Goal: Task Accomplishment & Management: Manage account settings

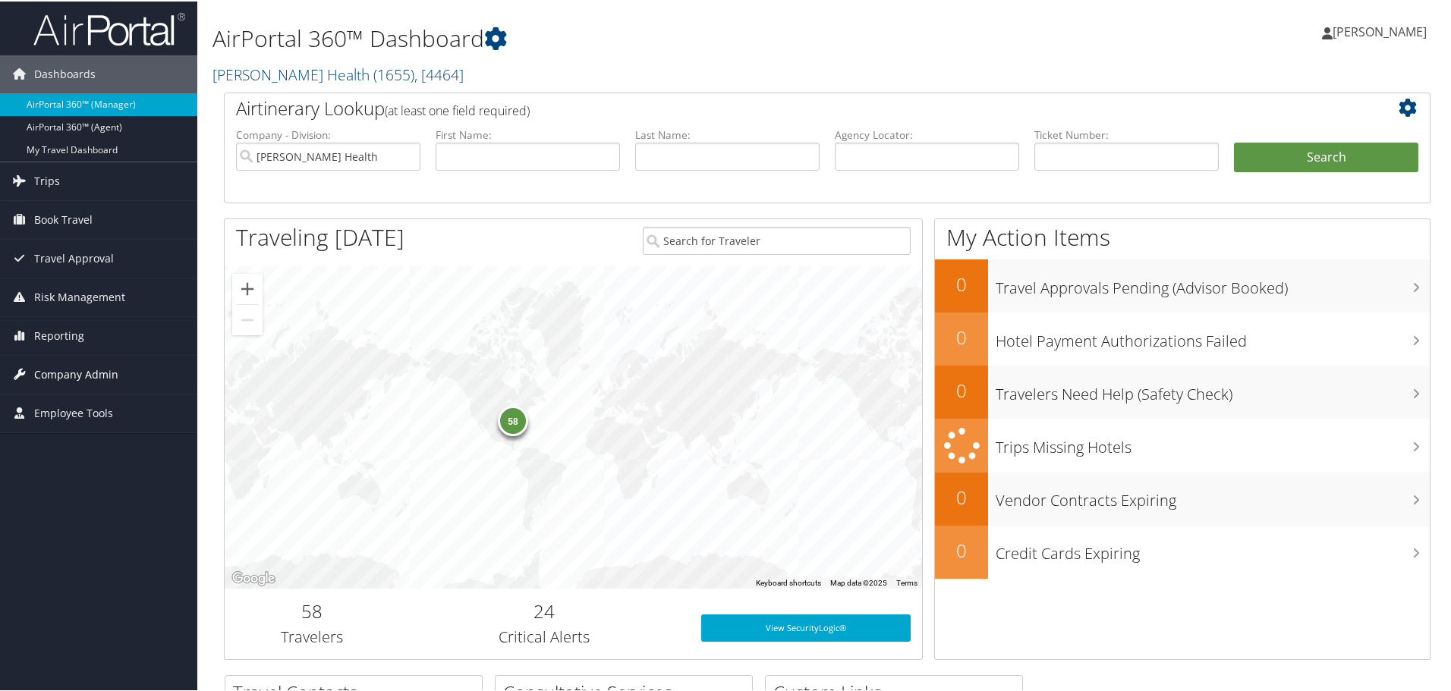
click at [65, 367] on span "Company Admin" at bounding box center [76, 373] width 84 height 38
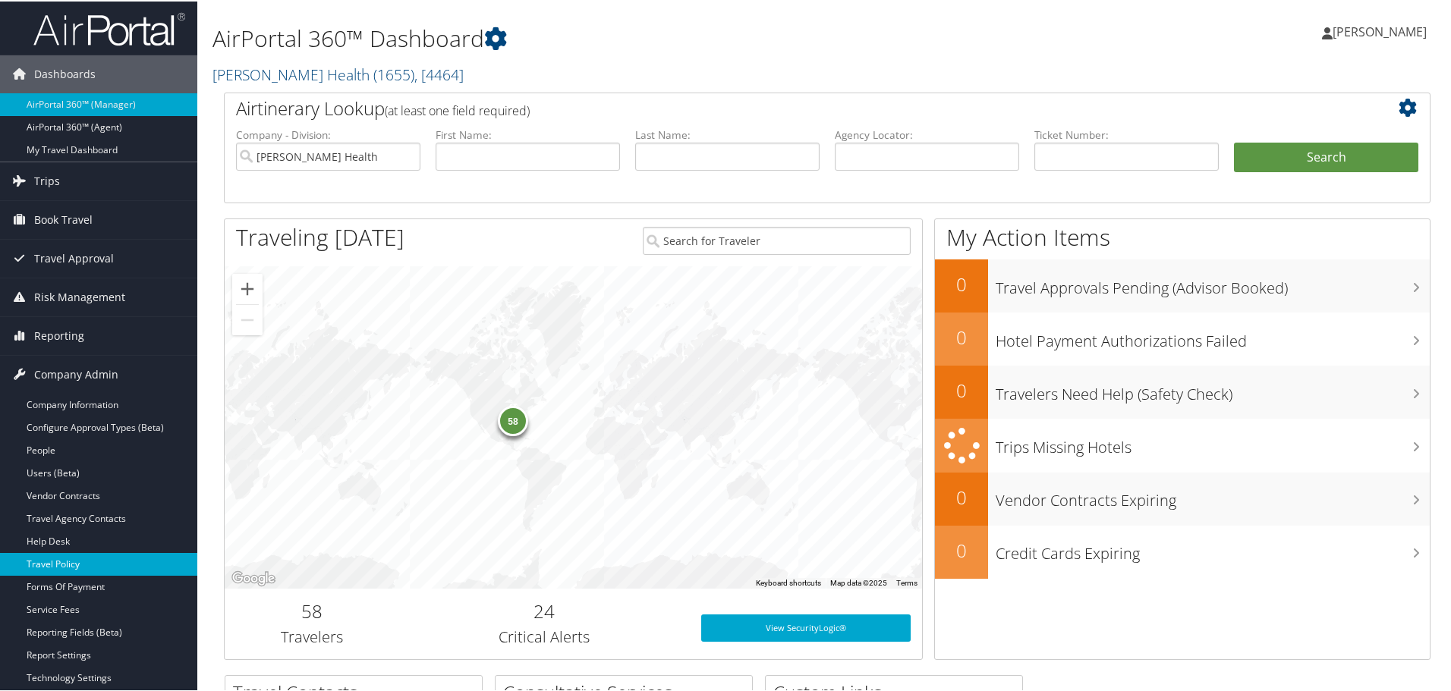
click at [80, 563] on link "Travel Policy" at bounding box center [98, 563] width 197 height 23
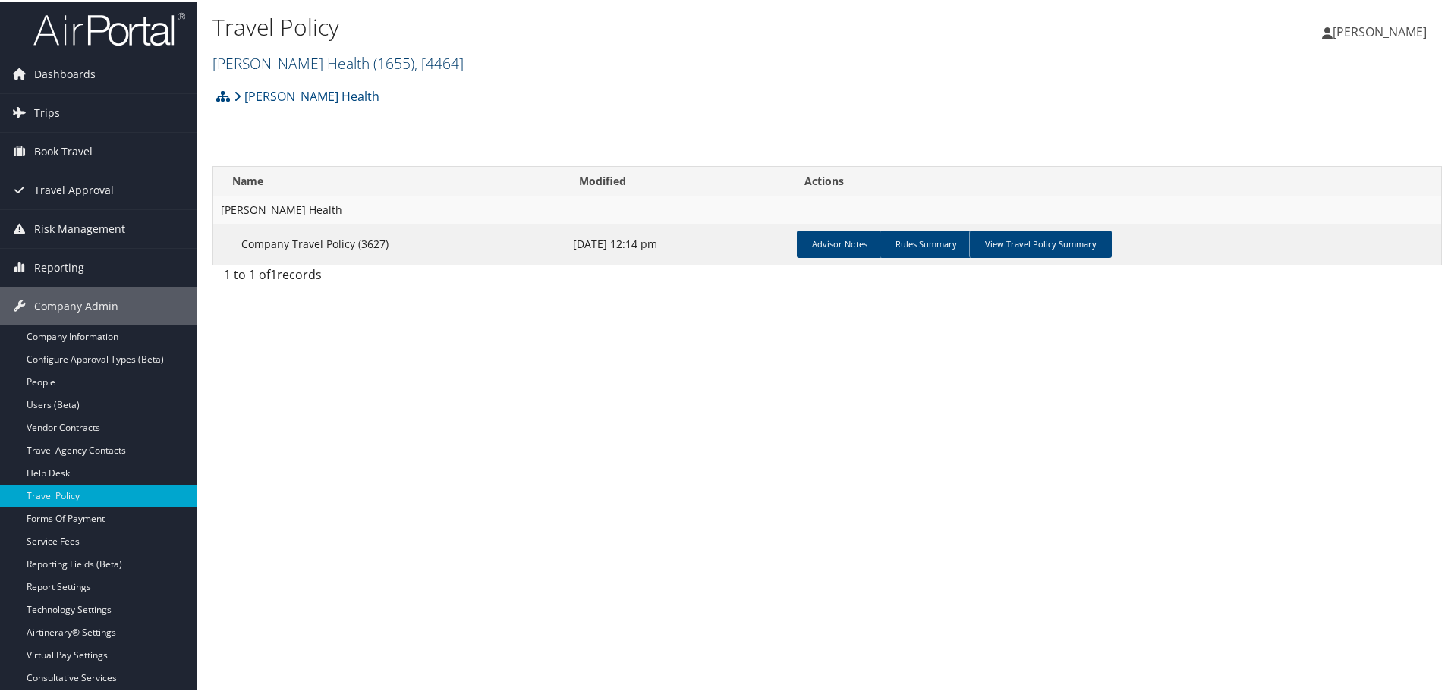
click at [301, 61] on link "[PERSON_NAME] Health ( 1655 ) , [ 4464 ]" at bounding box center [337, 62] width 251 height 20
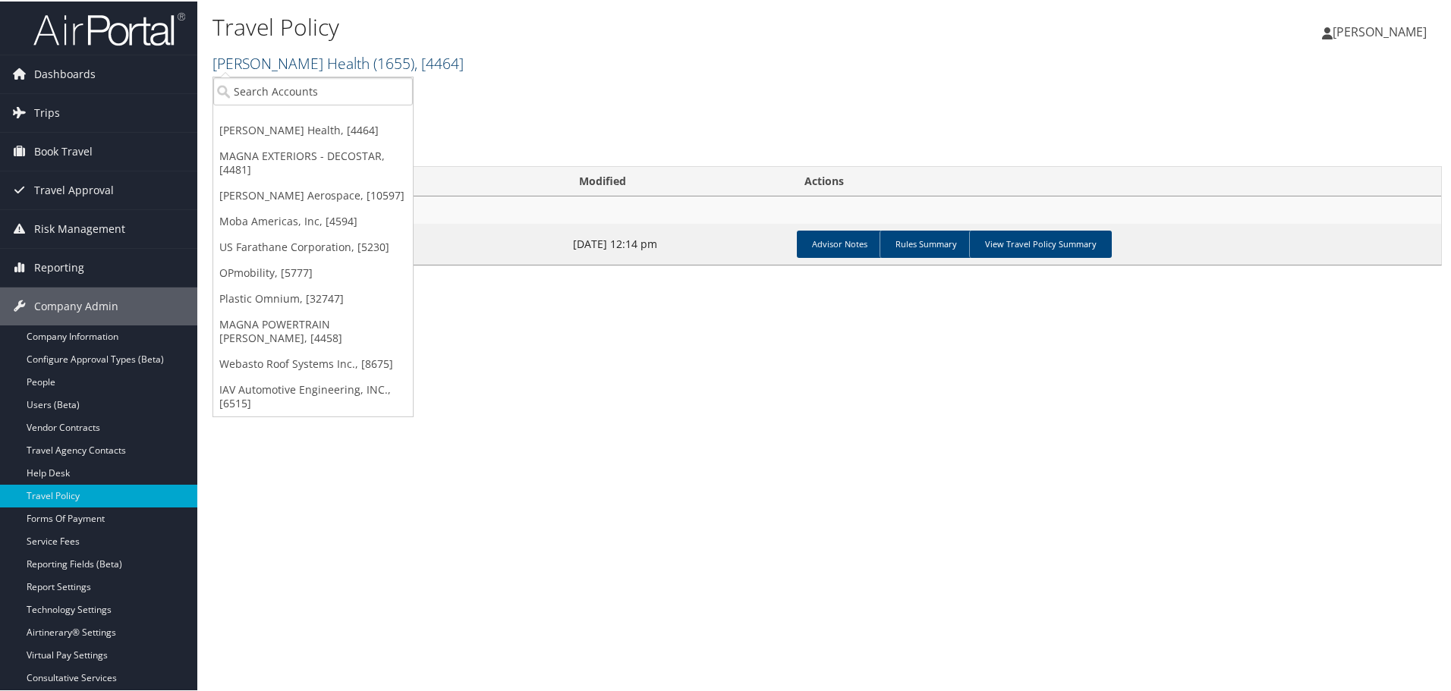
click at [301, 68] on link "[PERSON_NAME] Health ( 1655 ) , [ 4464 ]" at bounding box center [337, 62] width 251 height 20
click at [311, 87] on input "search" at bounding box center [313, 90] width 200 height 28
type input "benteler"
click at [321, 124] on div "Benteler Automotive (1130), [5448]" at bounding box center [328, 118] width 246 height 14
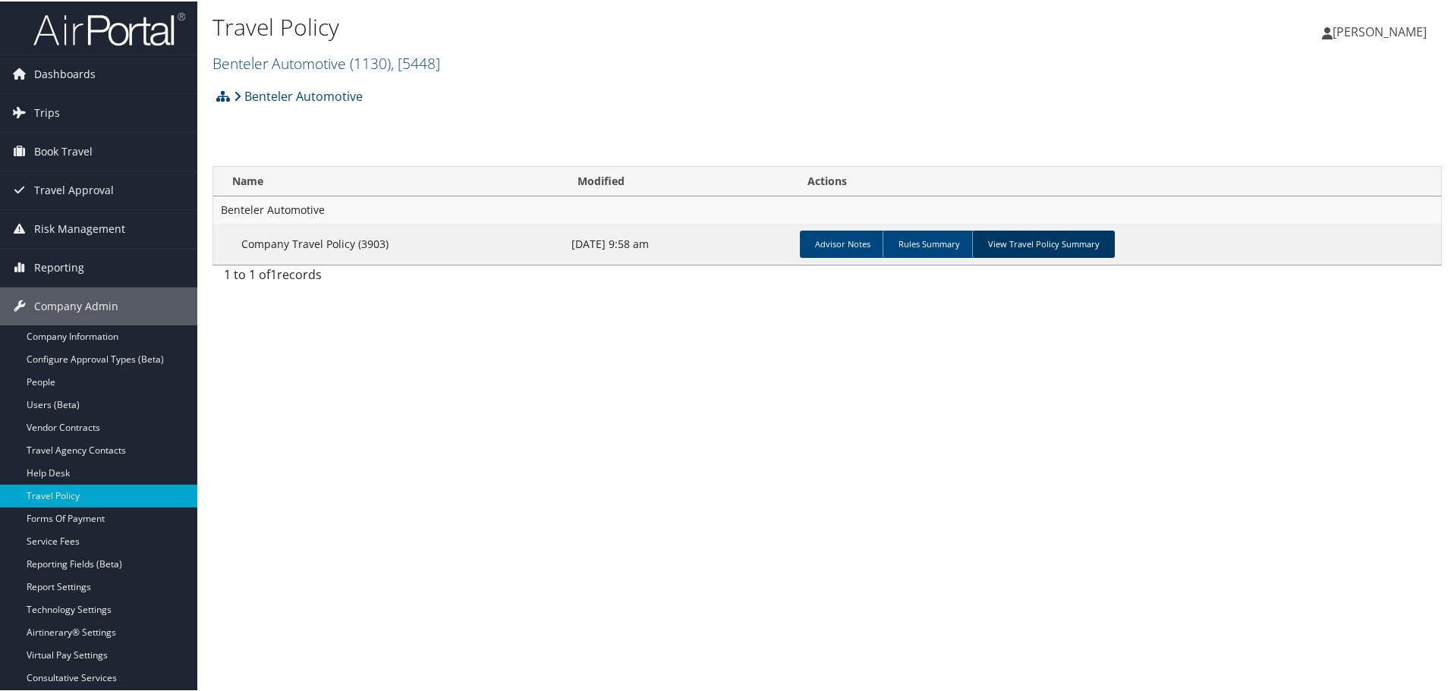
click at [1015, 246] on link "View Travel Policy Summary" at bounding box center [1043, 242] width 143 height 27
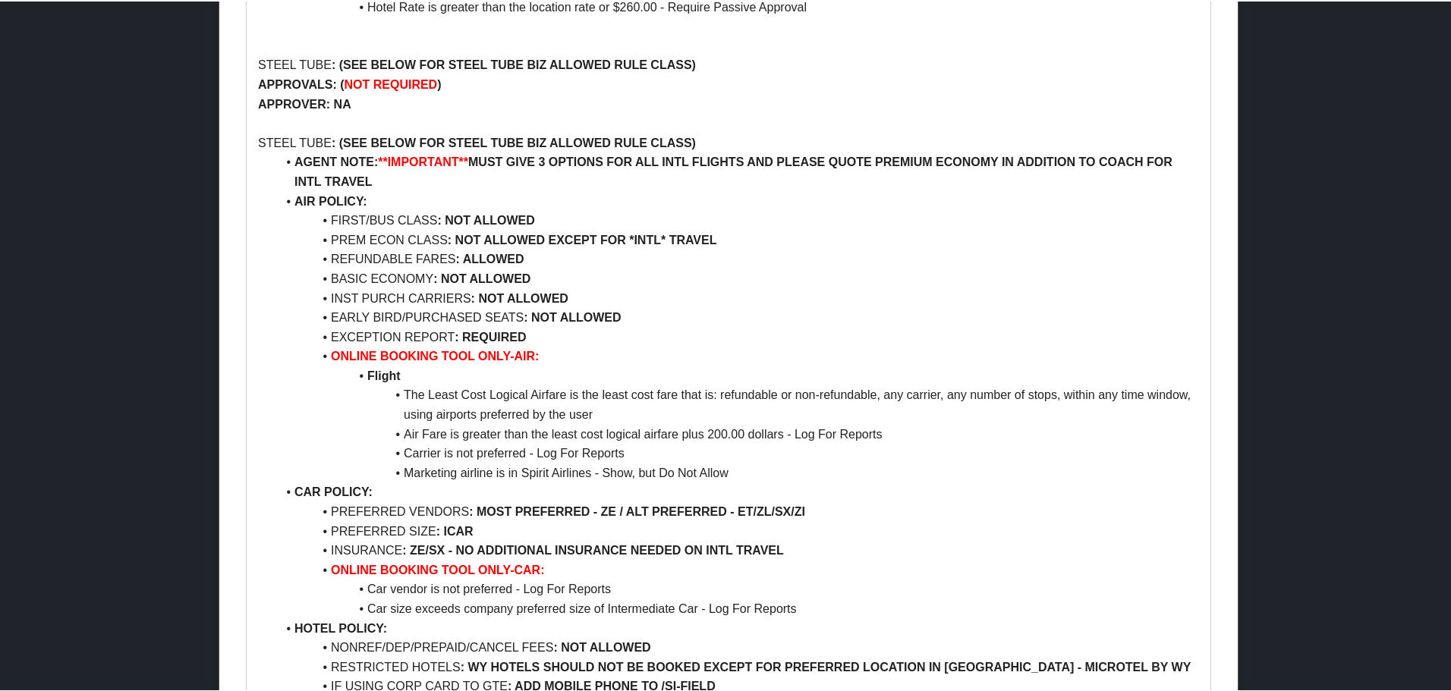
scroll to position [2125, 0]
